Goal: Task Accomplishment & Management: Manage account settings

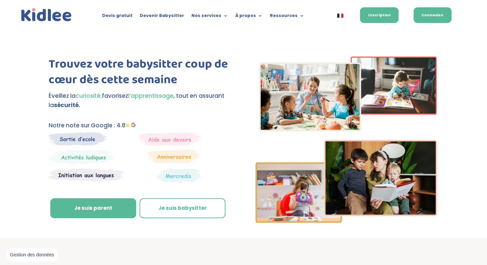
click at [440, 16] on link "Connexion" at bounding box center [432, 15] width 38 height 16
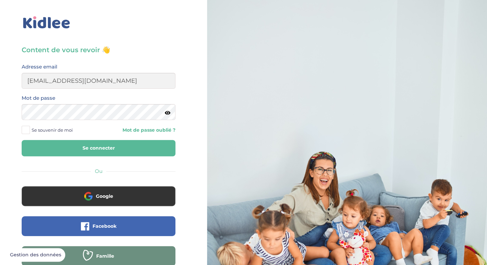
click at [77, 150] on button "Se connecter" at bounding box center [99, 148] width 154 height 16
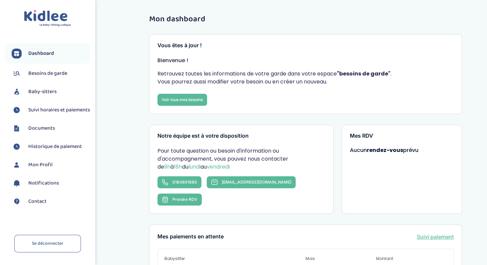
click at [47, 110] on span "Suivi horaires et paiements" at bounding box center [59, 110] width 62 height 8
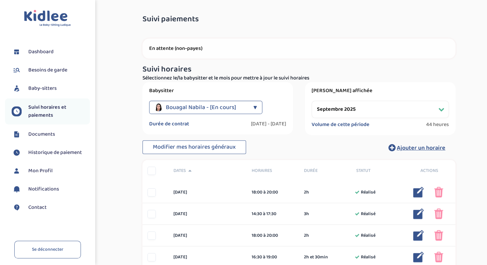
select select "octobre 2025"
click option "octobre 2025" at bounding box center [0, 0] width 0 height 0
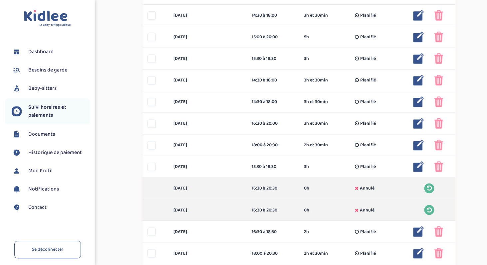
scroll to position [287, 0]
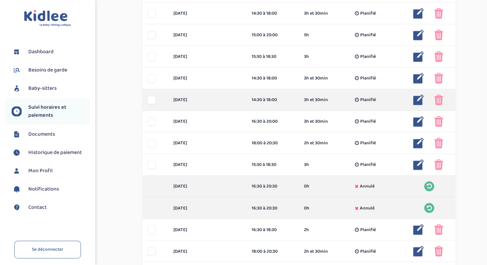
click at [441, 98] on img at bounding box center [438, 99] width 9 height 11
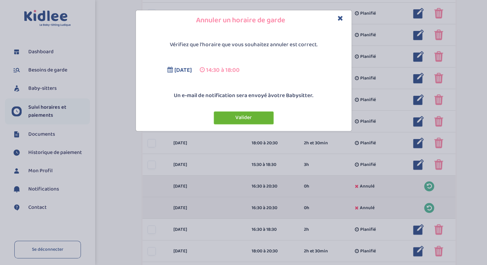
click at [256, 122] on button "Valider" at bounding box center [244, 117] width 60 height 13
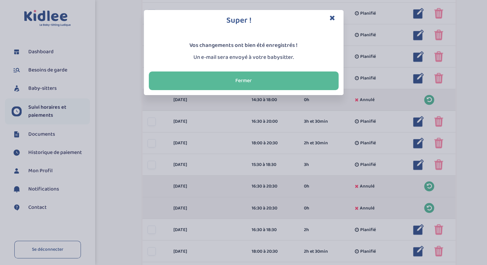
click at [332, 18] on icon "Close" at bounding box center [332, 17] width 6 height 7
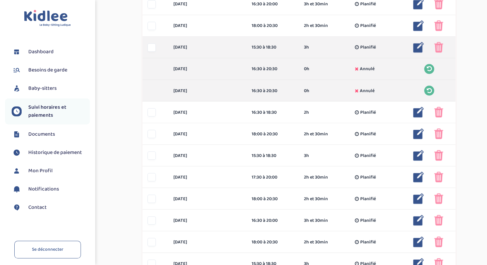
scroll to position [405, 0]
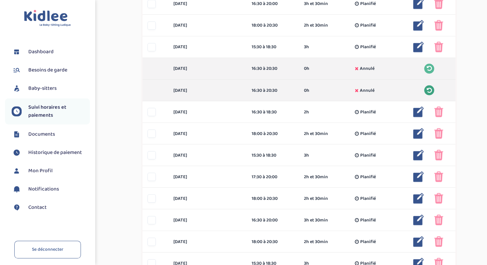
click at [427, 88] on icon at bounding box center [428, 90] width 5 height 6
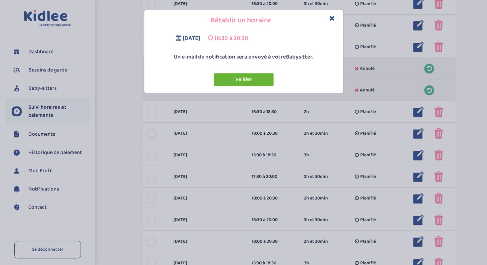
click at [257, 75] on button "Valider" at bounding box center [244, 79] width 60 height 13
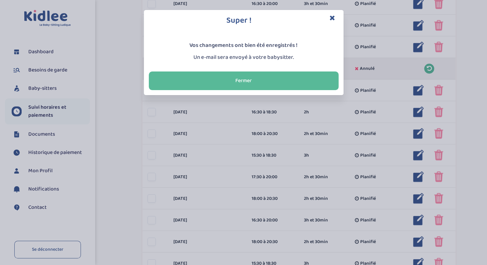
click at [331, 18] on icon "Close" at bounding box center [332, 17] width 6 height 7
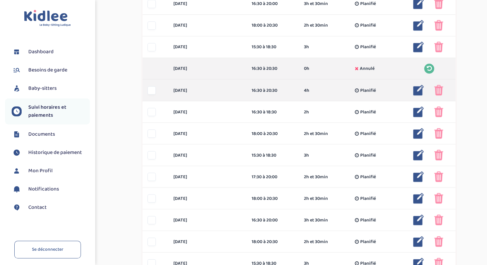
click at [416, 89] on img at bounding box center [418, 90] width 11 height 11
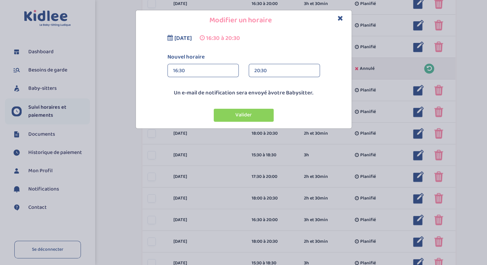
click at [208, 72] on div "16:30" at bounding box center [203, 70] width 60 height 13
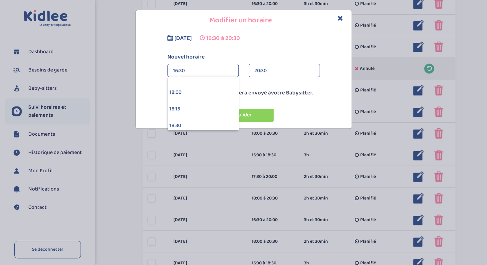
scroll to position [1195, 0]
click at [192, 89] on div "18:00" at bounding box center [203, 87] width 71 height 17
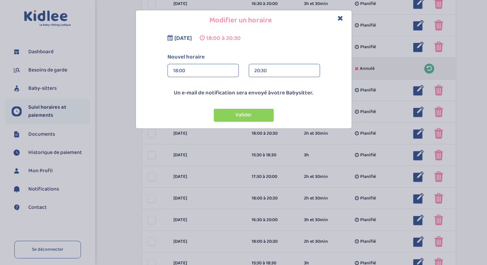
click at [265, 70] on div "20:30" at bounding box center [284, 70] width 60 height 13
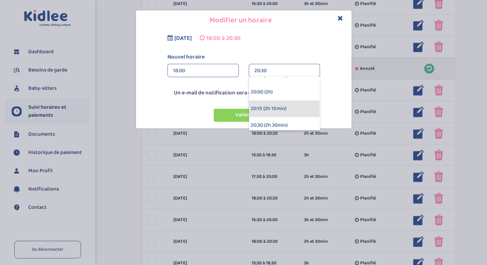
scroll to position [110, 0]
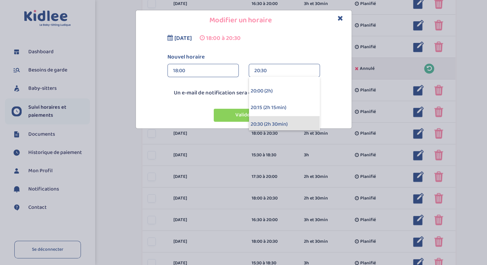
click at [263, 121] on div "20:30 (2h 30min)" at bounding box center [284, 124] width 71 height 17
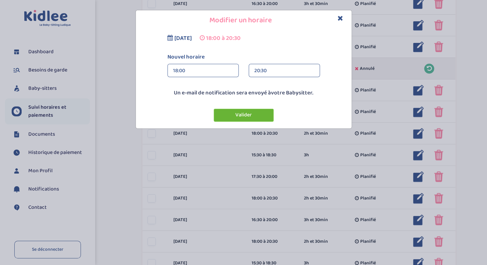
click at [257, 114] on button "Valider" at bounding box center [244, 115] width 60 height 13
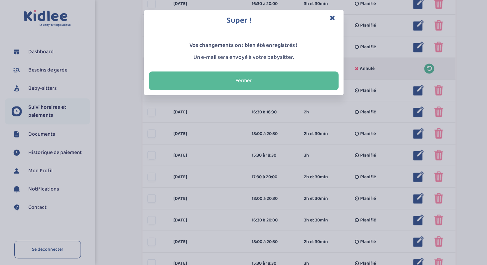
click at [330, 20] on icon "Close" at bounding box center [332, 17] width 6 height 7
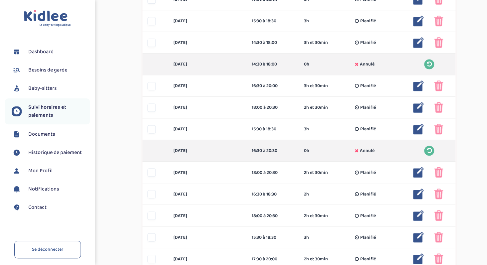
scroll to position [323, 0]
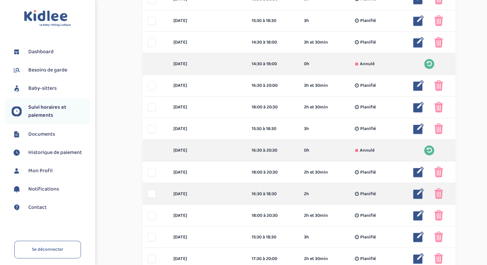
click at [417, 193] on img at bounding box center [418, 193] width 11 height 11
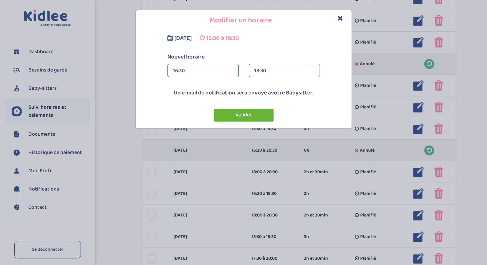
click at [259, 115] on button "Valider" at bounding box center [244, 115] width 60 height 13
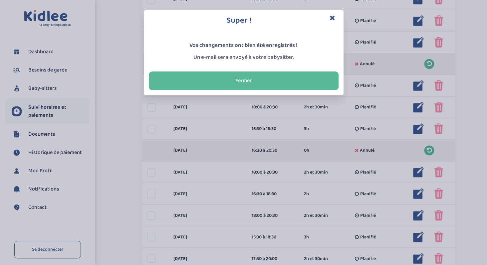
click at [332, 17] on icon "Close" at bounding box center [332, 17] width 6 height 7
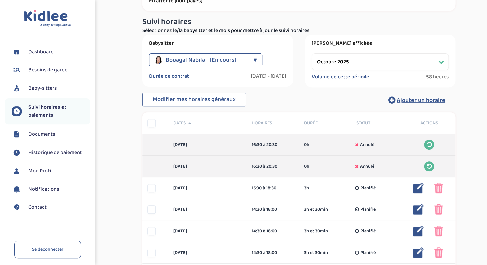
scroll to position [0, 0]
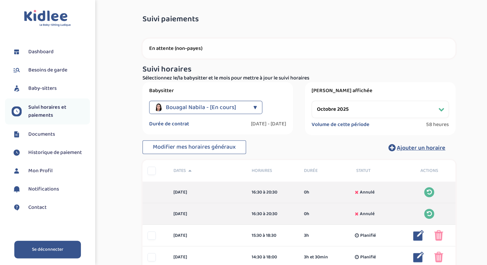
click at [52, 249] on link "Se déconnecter" at bounding box center [47, 250] width 67 height 18
